Goal: Information Seeking & Learning: Check status

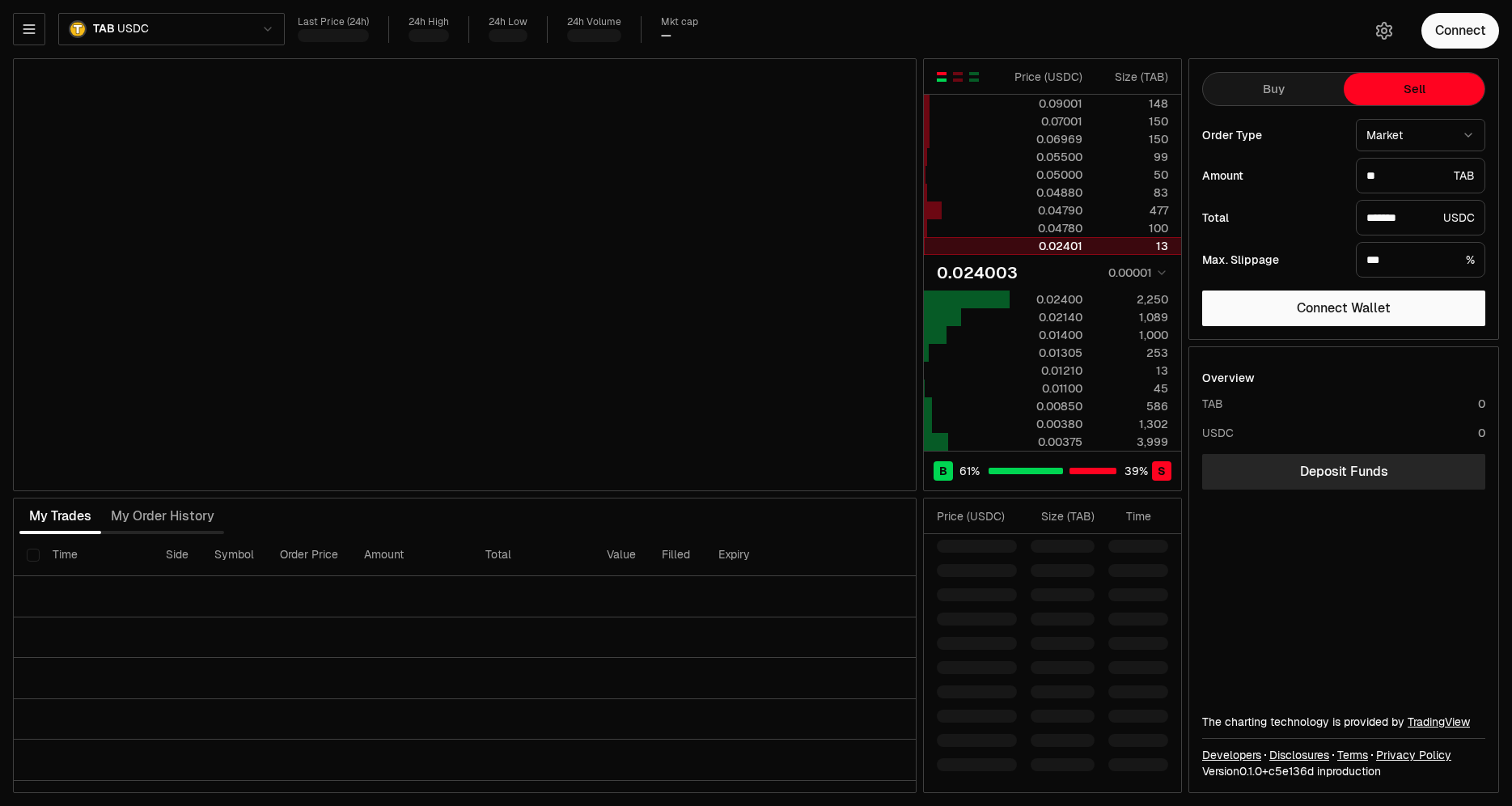
click at [1008, 245] on div at bounding box center [968, 245] width 86 height 16
